Goal: Information Seeking & Learning: Find specific fact

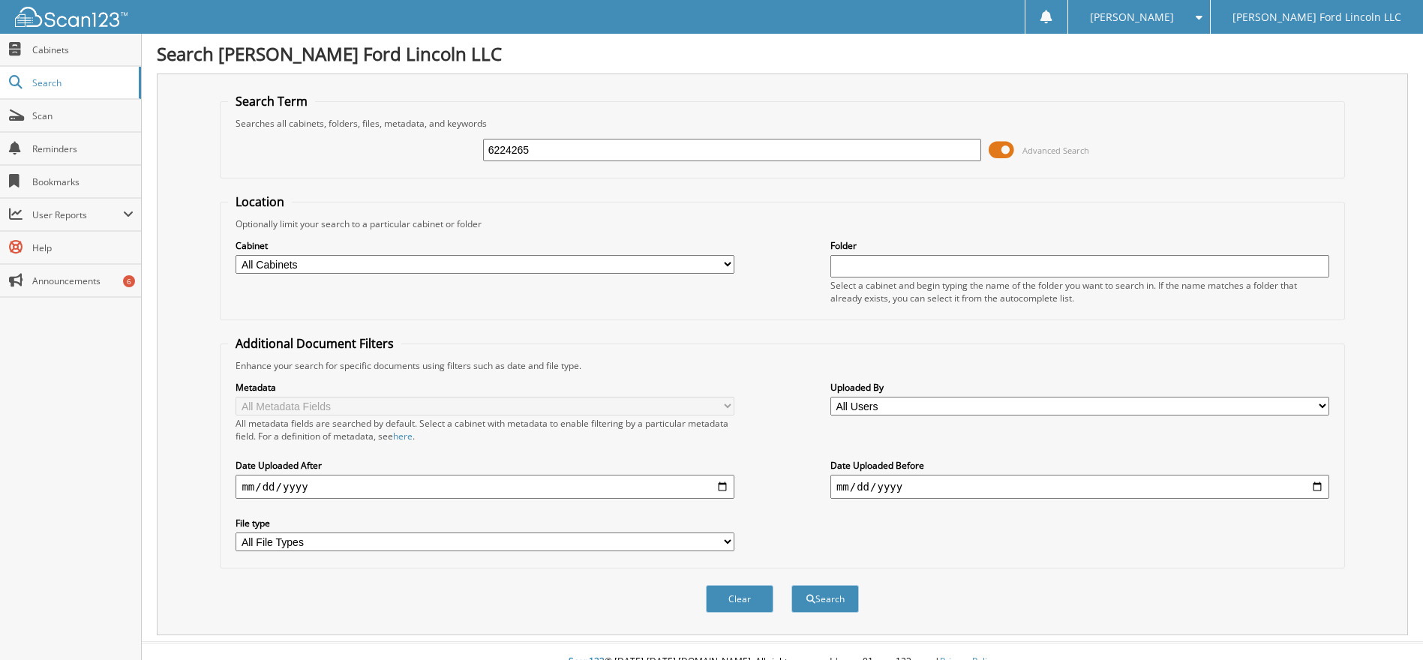
type input "6224265"
click at [791, 585] on button "Search" at bounding box center [825, 599] width 68 height 28
drag, startPoint x: 586, startPoint y: 151, endPoint x: 525, endPoint y: 150, distance: 60.8
click at [525, 150] on input "6224265" at bounding box center [732, 150] width 499 height 23
type input "6224264"
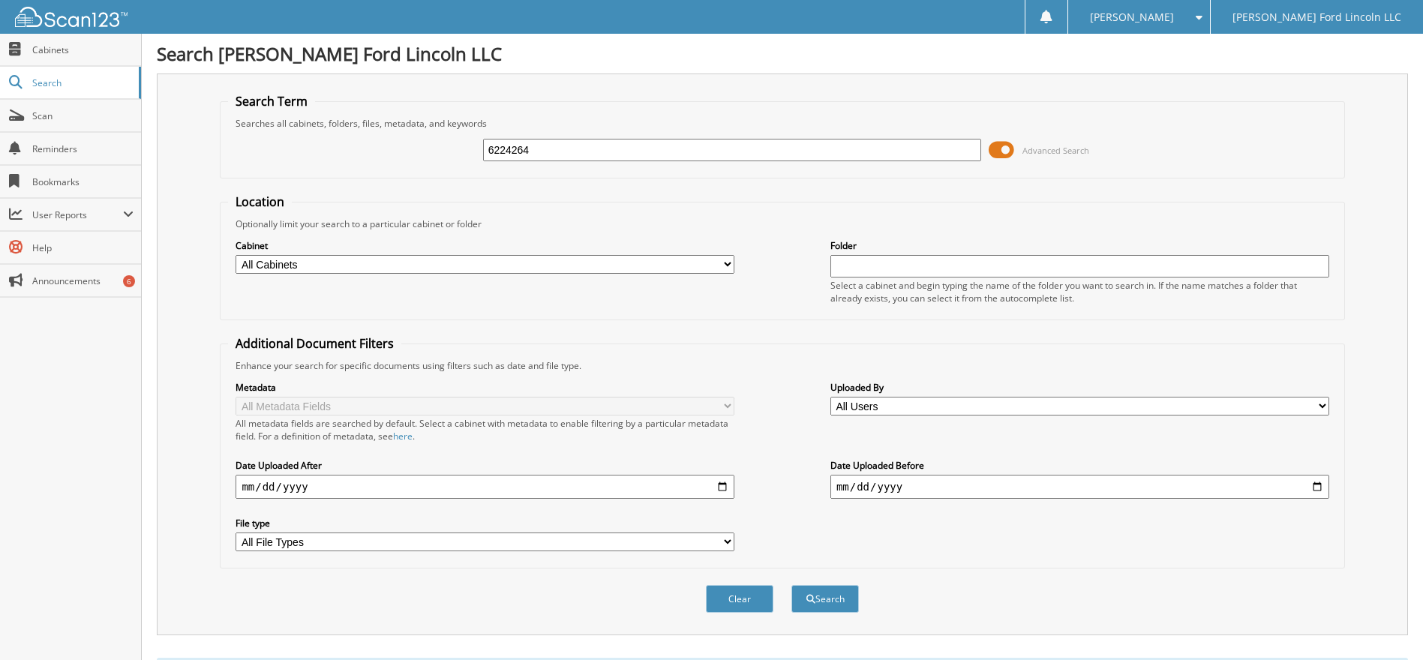
click at [791, 585] on button "Search" at bounding box center [825, 599] width 68 height 28
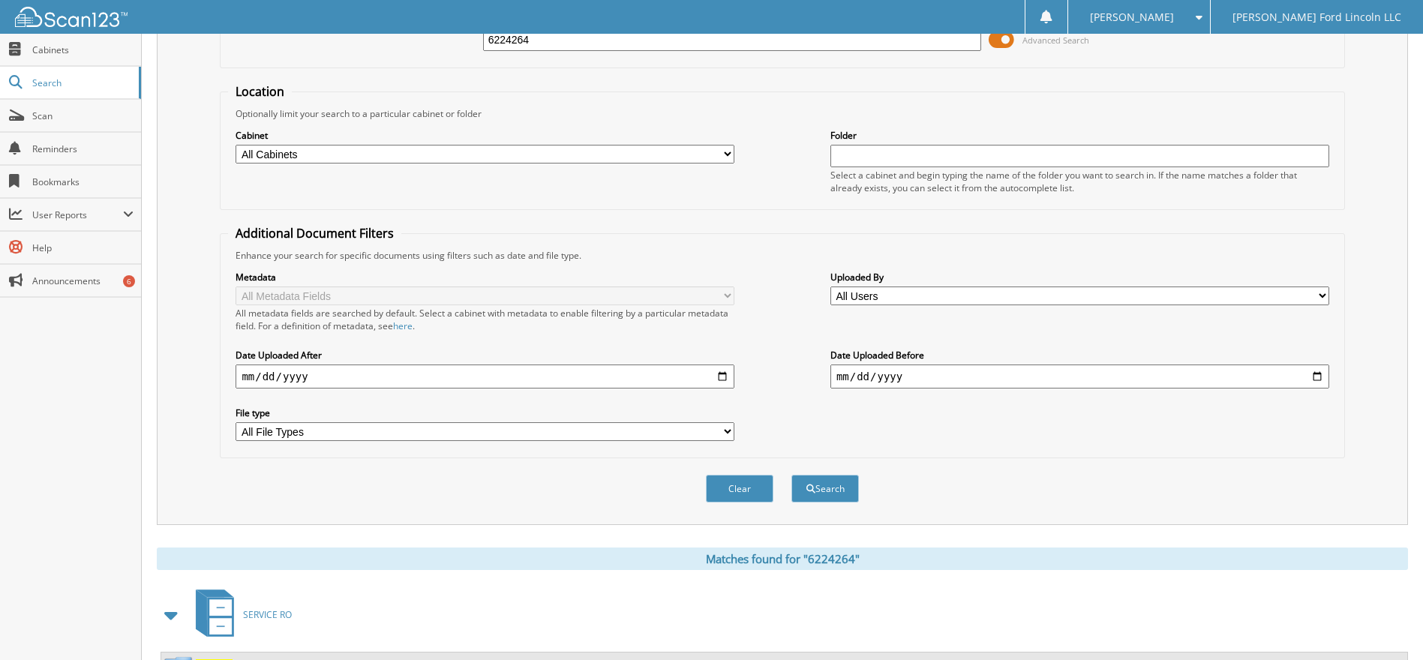
scroll to position [237, 0]
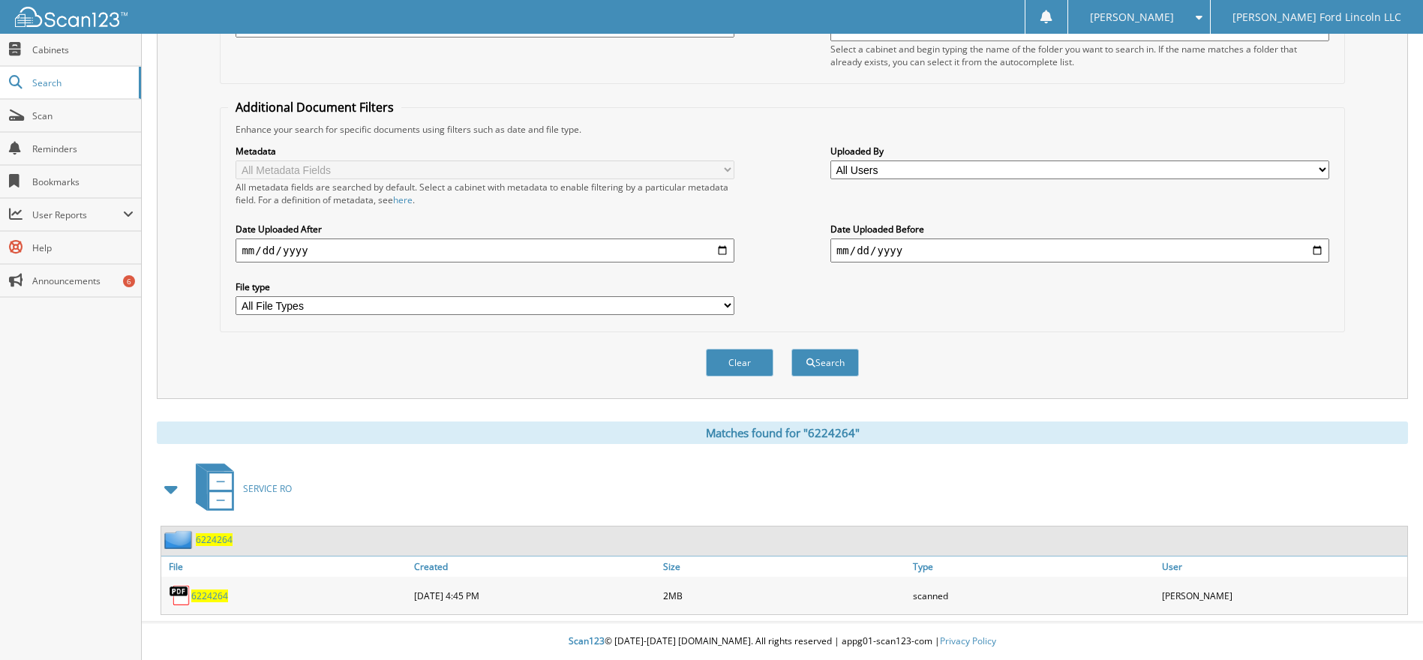
click at [217, 597] on span "6224264" at bounding box center [209, 596] width 37 height 13
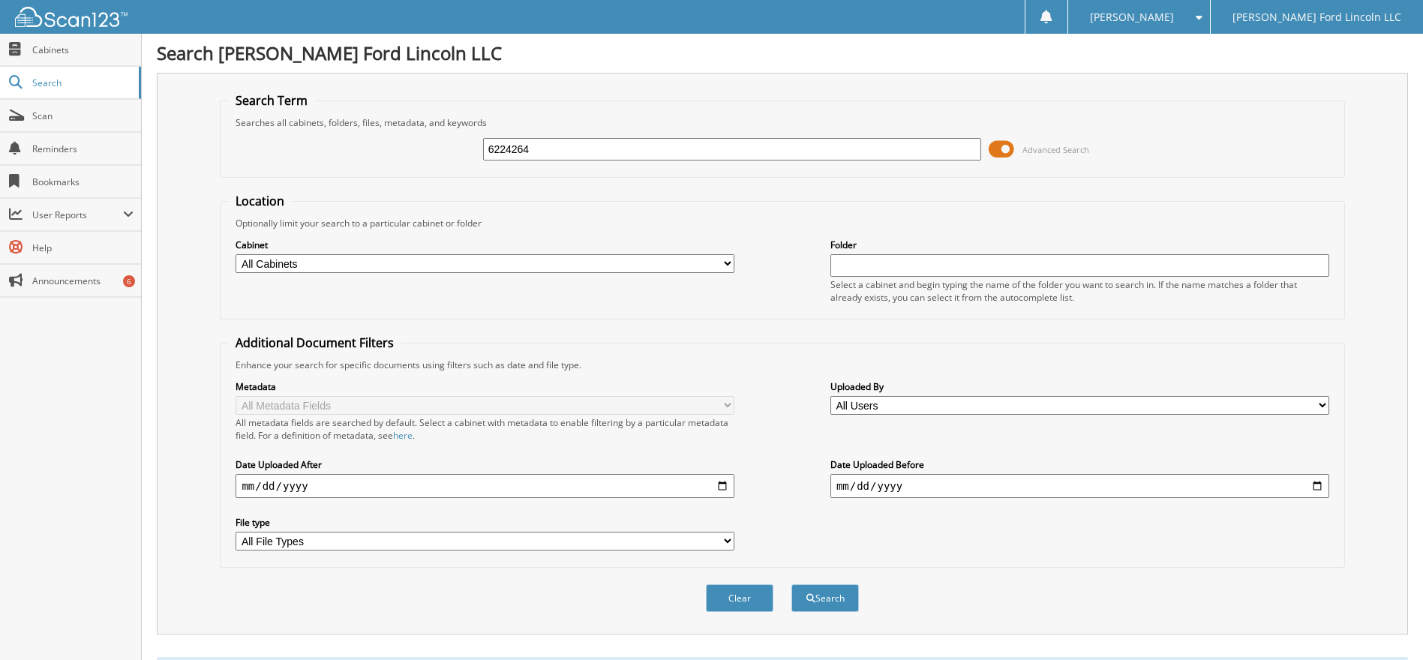
scroll to position [0, 0]
drag, startPoint x: 571, startPoint y: 149, endPoint x: 514, endPoint y: 160, distance: 58.0
click at [514, 161] on input "6224264" at bounding box center [732, 150] width 499 height 23
type input "6224254"
click at [791, 585] on button "Search" at bounding box center [825, 599] width 68 height 28
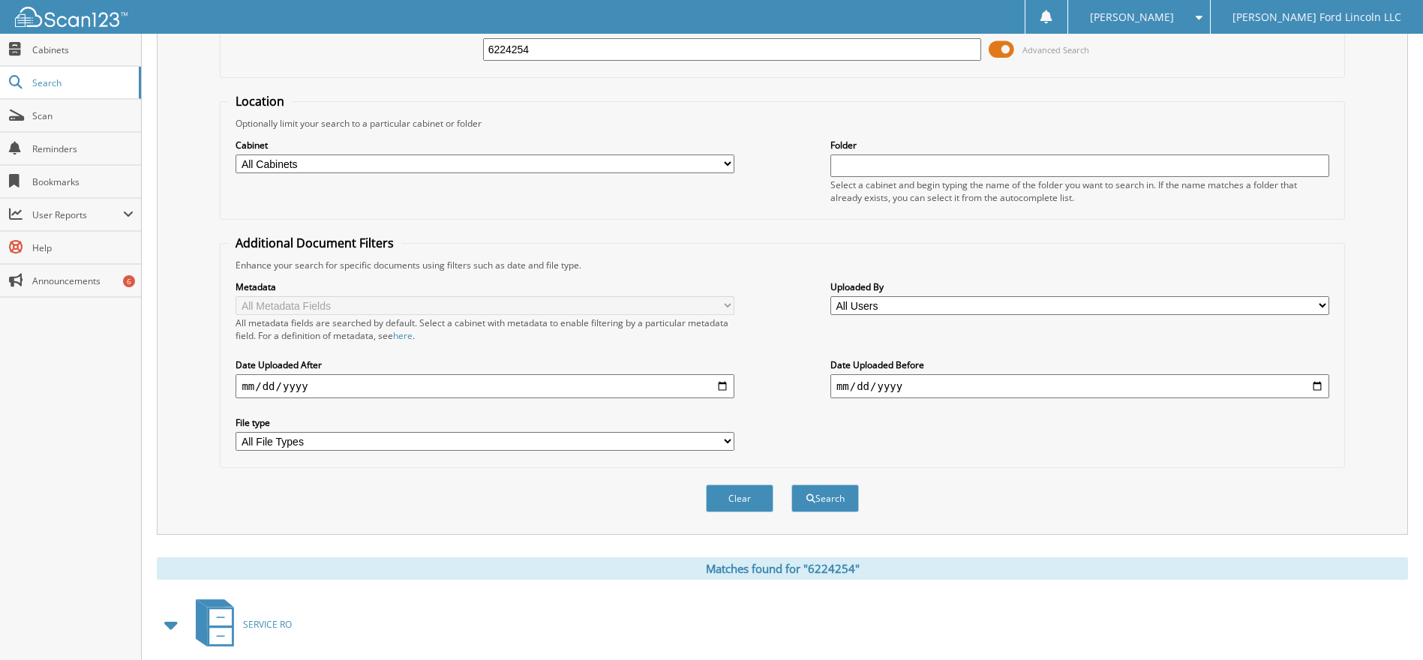
scroll to position [237, 0]
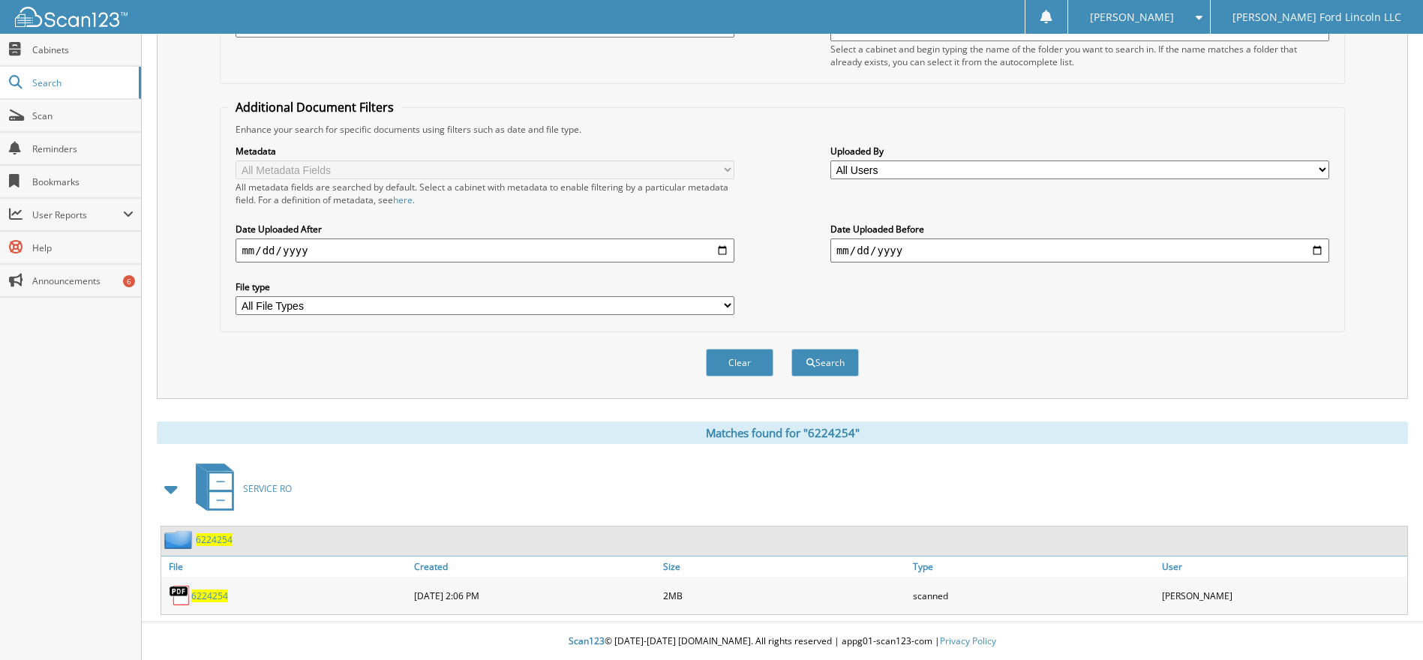
click at [209, 591] on span "6224254" at bounding box center [209, 596] width 37 height 13
click at [215, 596] on span "6224254" at bounding box center [209, 596] width 37 height 13
